Goal: Transaction & Acquisition: Purchase product/service

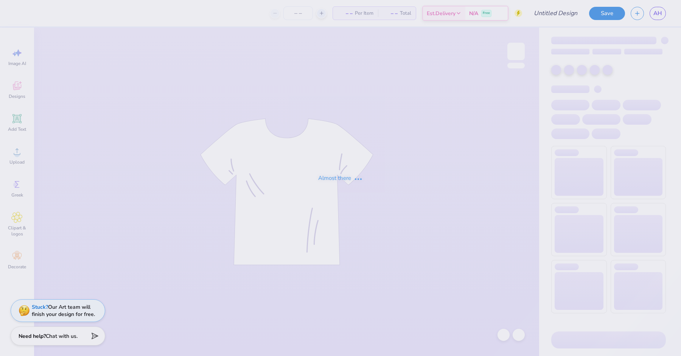
type input "Dads Wknd"
type input "12"
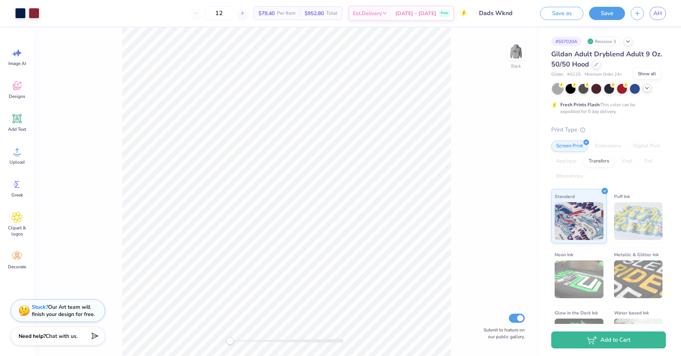
click at [648, 88] on icon at bounding box center [647, 88] width 6 height 6
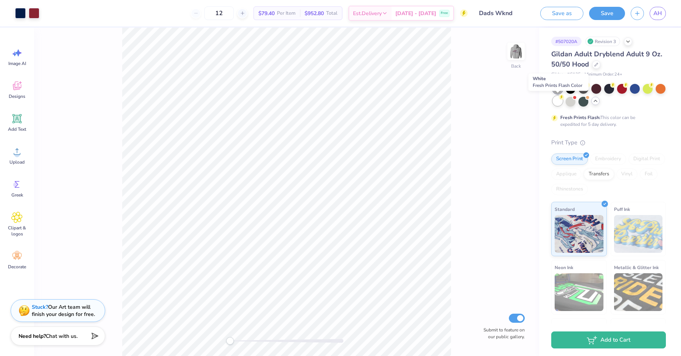
click at [559, 101] on div at bounding box center [557, 101] width 10 height 10
click at [520, 47] on img at bounding box center [516, 51] width 30 height 30
click at [219, 26] on div "Art colors 12 $66.73 Per Item $800.76 Total Est. Delivery Oct 6 - 9 Free Design…" at bounding box center [340, 178] width 681 height 356
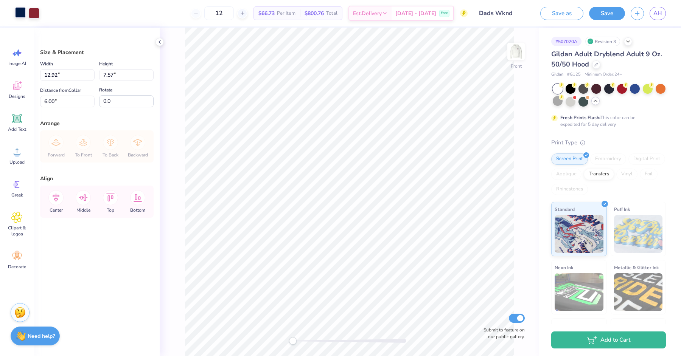
click at [19, 9] on div at bounding box center [20, 12] width 11 height 11
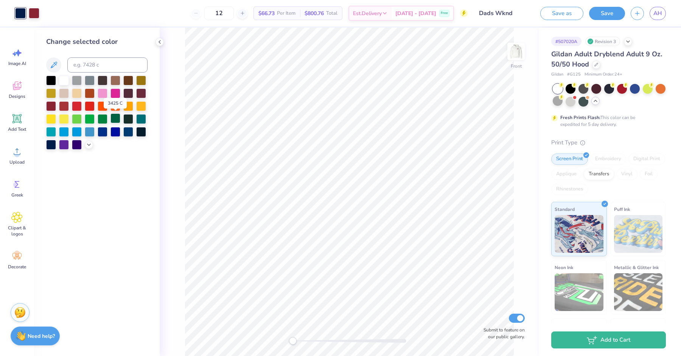
click at [115, 119] on div at bounding box center [115, 118] width 10 height 10
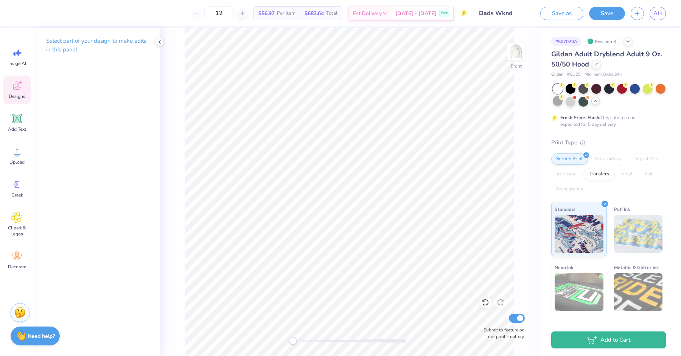
click at [9, 86] on div "Designs" at bounding box center [16, 90] width 27 height 28
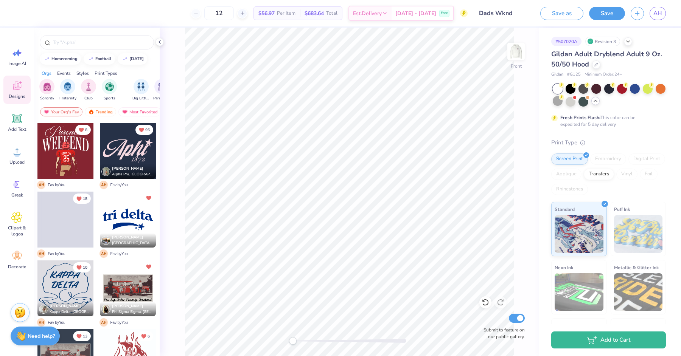
click at [128, 145] on div at bounding box center [128, 151] width 56 height 56
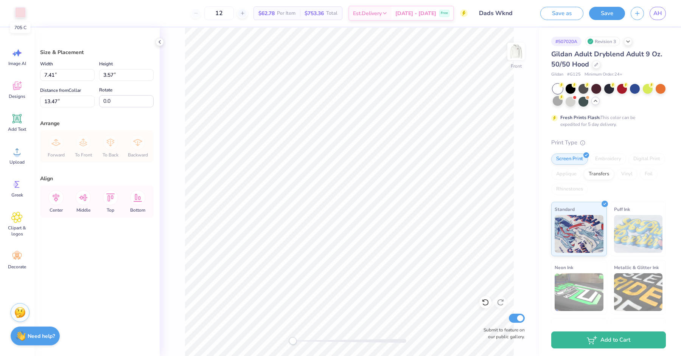
click at [24, 10] on div at bounding box center [20, 12] width 11 height 11
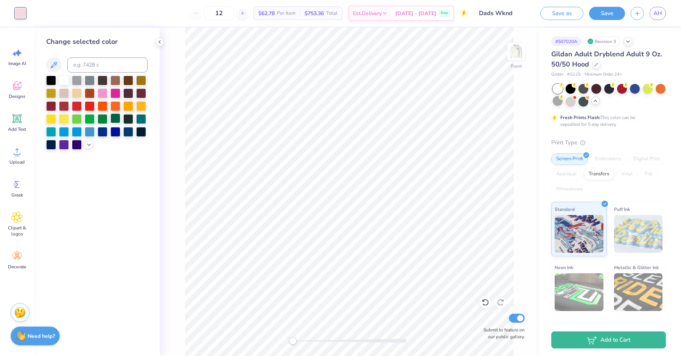
click at [116, 117] on div at bounding box center [115, 118] width 10 height 10
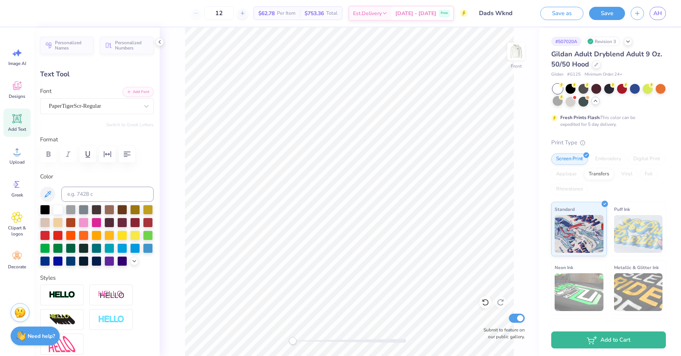
scroll to position [0, 1]
type textarea "Alpha Gam"
type input "14.39"
type input "3.22"
type input "8.81"
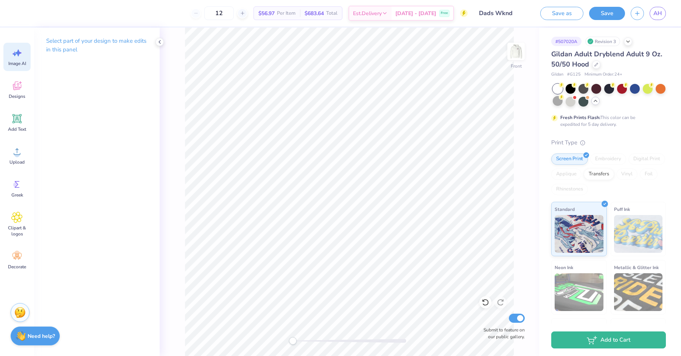
click at [20, 57] on icon at bounding box center [16, 52] width 11 height 11
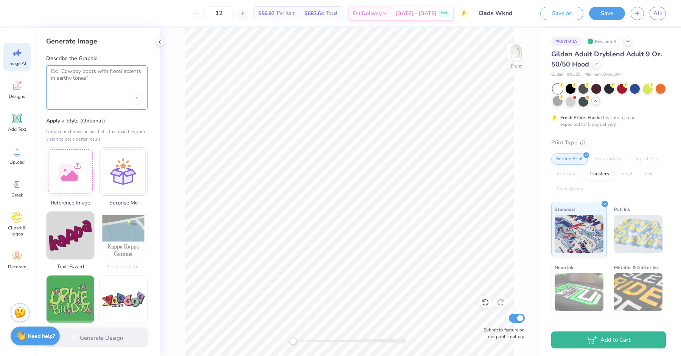
click at [74, 81] on textarea at bounding box center [97, 77] width 92 height 19
click at [121, 133] on div "Upload or choose an aesthetic that matches your vision to get a better result" at bounding box center [96, 135] width 101 height 15
click at [152, 41] on div "Generate Image Describe the Graphic Apply a Style (Optional) Upload or choose a…" at bounding box center [97, 192] width 126 height 329
click at [159, 39] on icon at bounding box center [160, 42] width 6 height 6
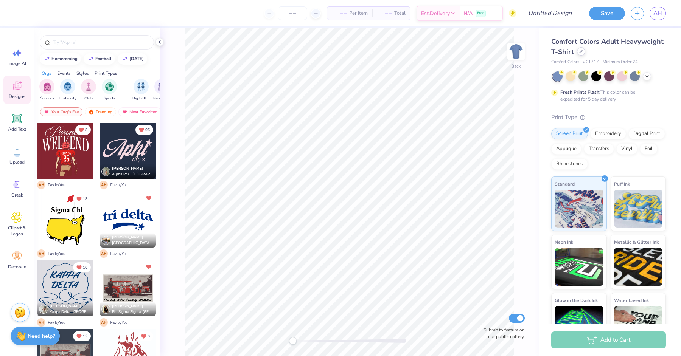
click at [579, 54] on div at bounding box center [581, 51] width 8 height 8
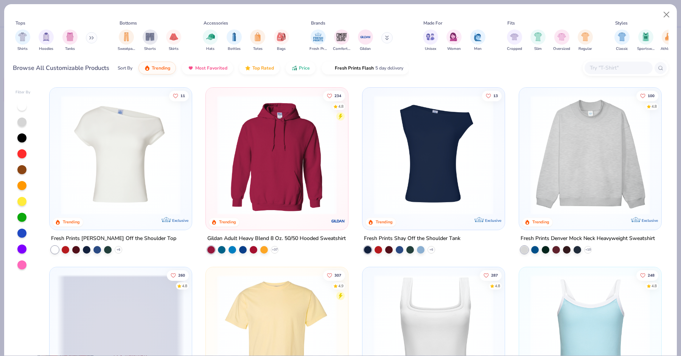
click at [606, 67] on input "text" at bounding box center [618, 68] width 58 height 9
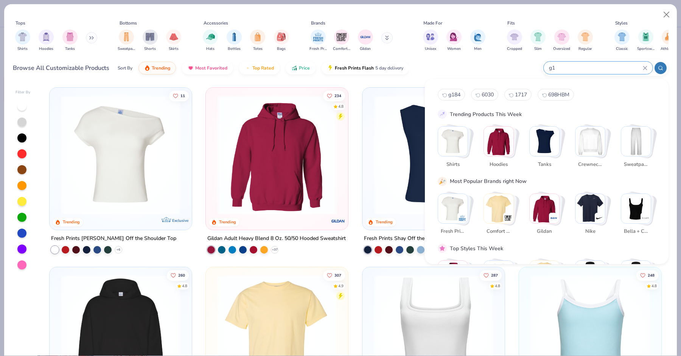
type input "g"
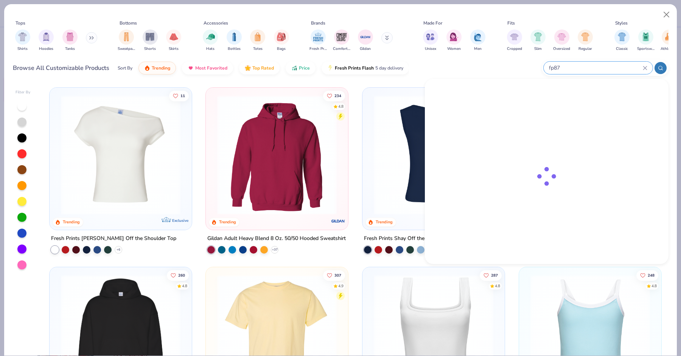
type input "fp87"
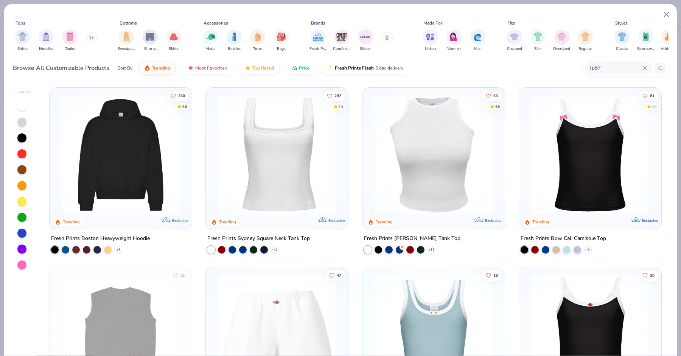
click at [125, 120] on img at bounding box center [120, 154] width 127 height 119
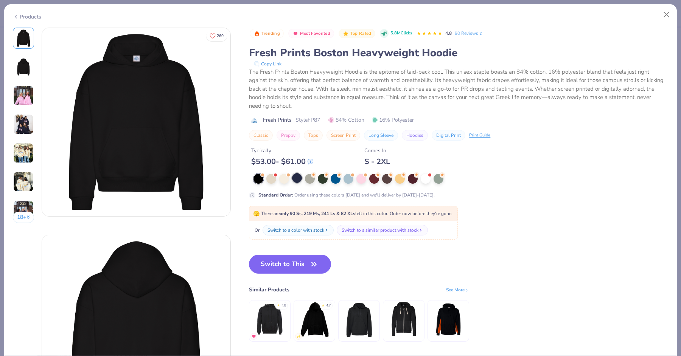
click at [299, 181] on div at bounding box center [297, 178] width 10 height 10
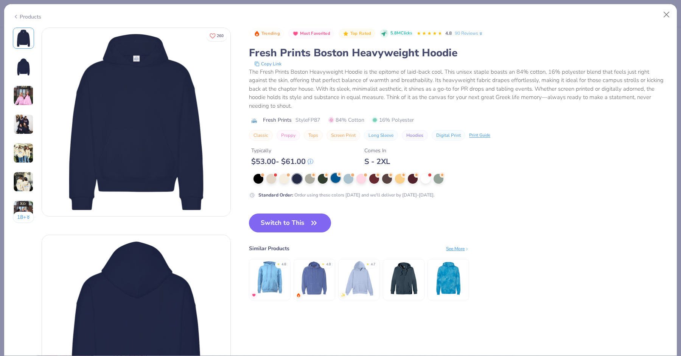
click at [338, 179] on div at bounding box center [335, 178] width 10 height 10
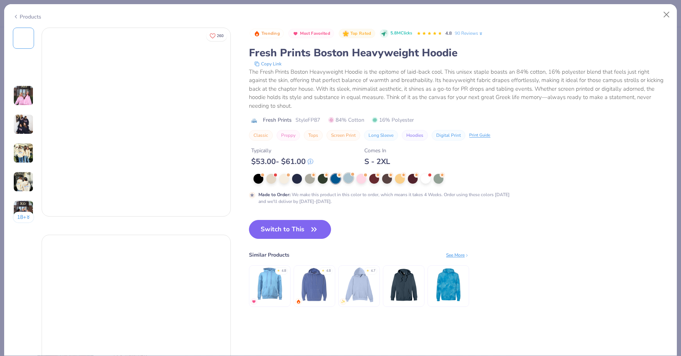
click at [357, 178] on div at bounding box center [361, 179] width 10 height 10
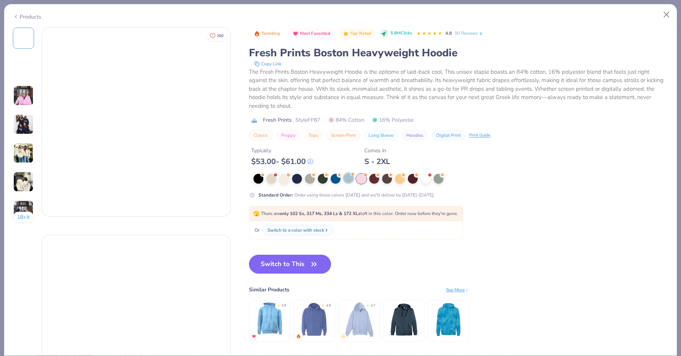
click at [344, 182] on div at bounding box center [348, 178] width 10 height 10
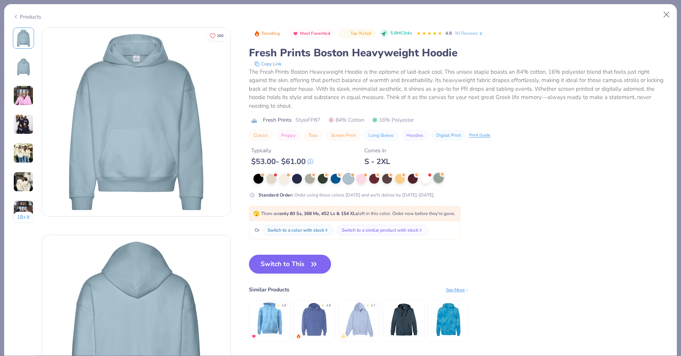
click at [442, 181] on div at bounding box center [438, 178] width 10 height 10
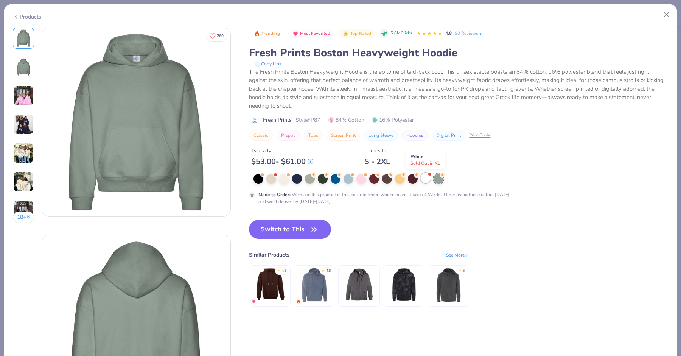
click at [427, 180] on div at bounding box center [425, 178] width 10 height 10
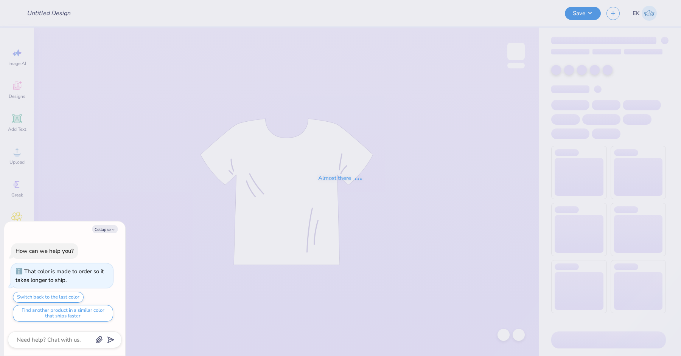
type textarea "x"
type input "OSU AEPHI Spring Recruitment Merch 2025"
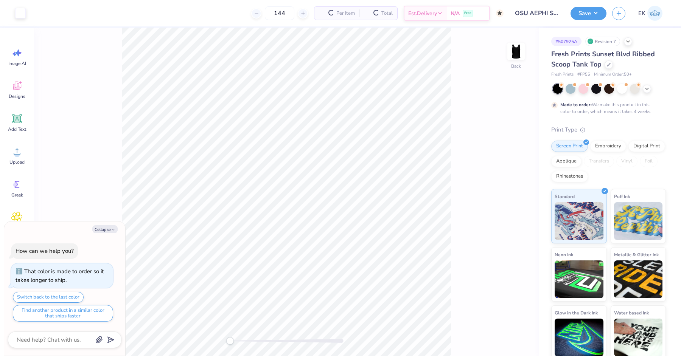
type textarea "x"
drag, startPoint x: 258, startPoint y: 14, endPoint x: 296, endPoint y: 14, distance: 38.2
click at [296, 14] on div "144 $19.91 Per Item $2,867.04 Total Est. Delivery [DATE] - [DATE] Free" at bounding box center [267, 13] width 472 height 26
drag, startPoint x: 303, startPoint y: 14, endPoint x: 325, endPoint y: 14, distance: 21.9
click at [325, 14] on div "$19.91 Per Item" at bounding box center [308, 13] width 46 height 13
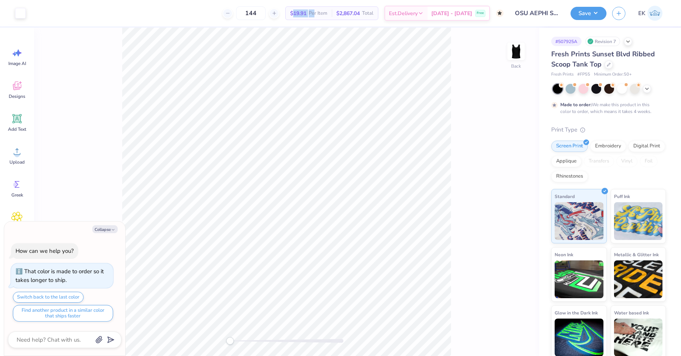
click at [325, 14] on span "Per Item" at bounding box center [318, 13] width 19 height 8
